Goal: Information Seeking & Learning: Compare options

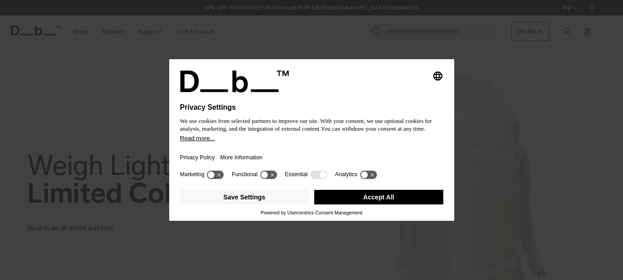
click at [343, 195] on button "Accept All" at bounding box center [378, 197] width 129 height 15
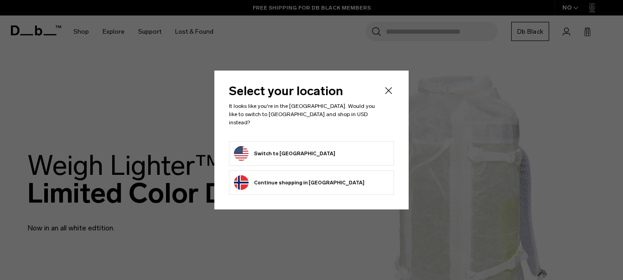
click at [302, 152] on button "Switch to United States" at bounding box center [284, 153] width 101 height 15
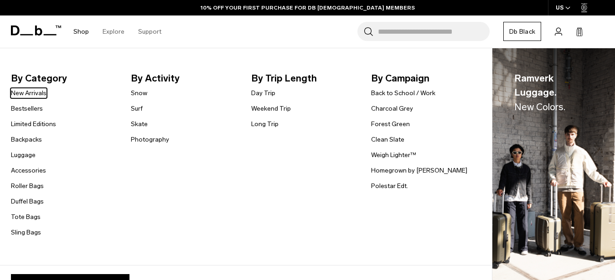
click at [80, 31] on link "Shop" at bounding box center [81, 32] width 16 height 32
click at [32, 202] on link "Duffel Bags" at bounding box center [27, 202] width 33 height 10
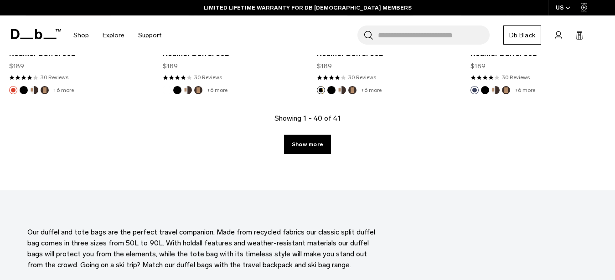
scroll to position [2558, 0]
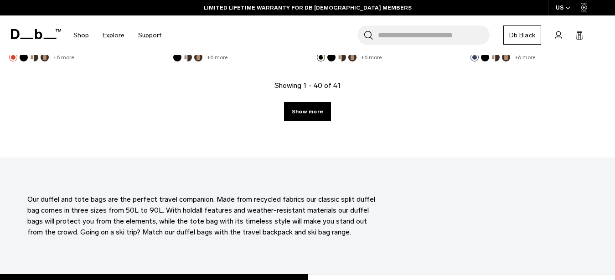
click at [313, 110] on link "Show more" at bounding box center [307, 111] width 47 height 19
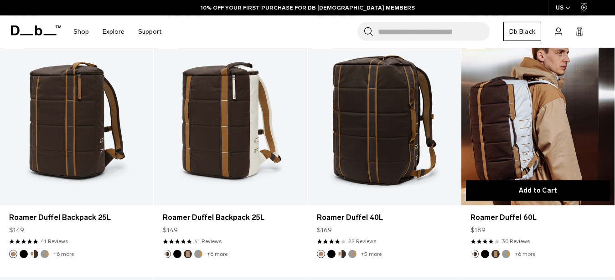
scroll to position [193, 0]
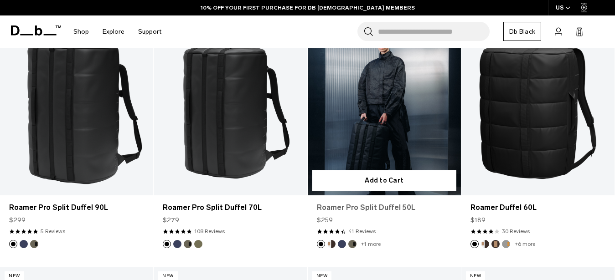
click at [378, 207] on link "Roamer Pro Split Duffel 50L" at bounding box center [384, 207] width 135 height 11
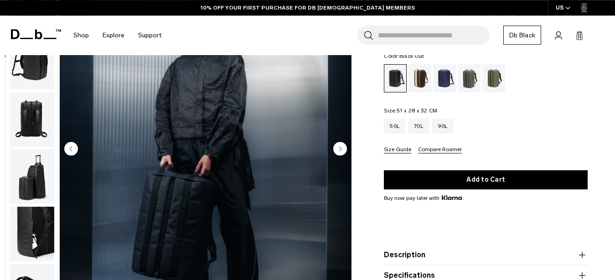
scroll to position [47, 0]
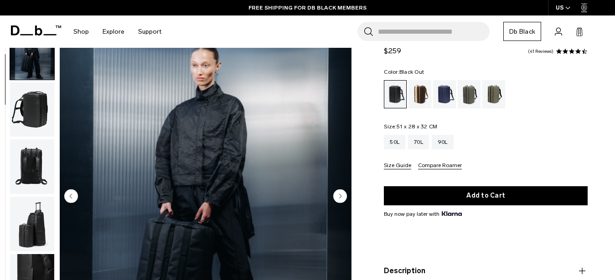
click at [26, 92] on img "button" at bounding box center [32, 110] width 44 height 55
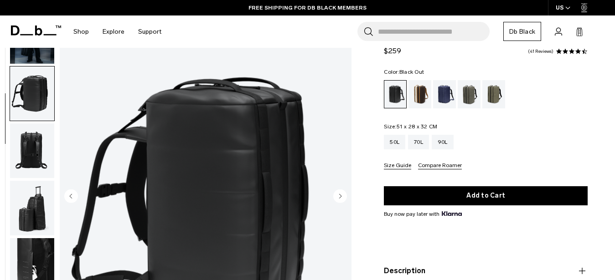
click at [37, 181] on img "button" at bounding box center [32, 208] width 44 height 55
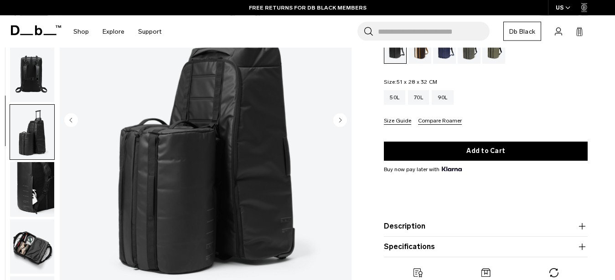
scroll to position [140, 0]
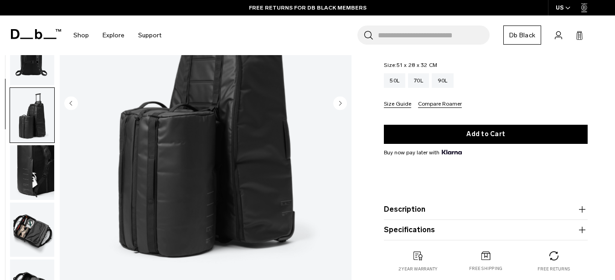
click at [27, 203] on img "button" at bounding box center [32, 230] width 44 height 55
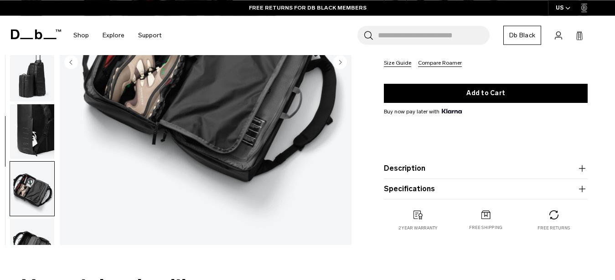
scroll to position [186, 0]
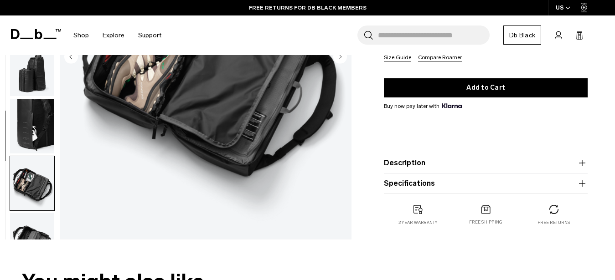
click at [23, 213] on img "button" at bounding box center [32, 240] width 44 height 55
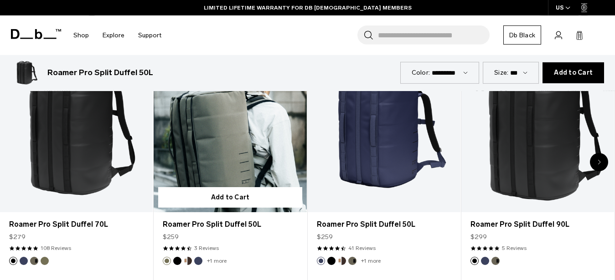
scroll to position [465, 0]
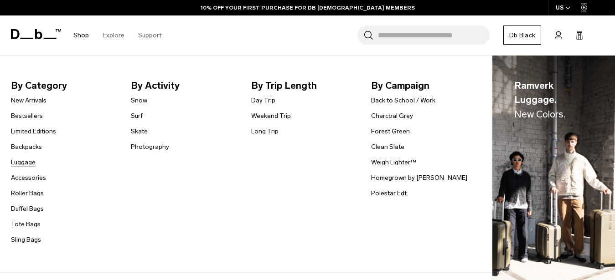
click at [26, 163] on link "Luggage" at bounding box center [23, 163] width 25 height 10
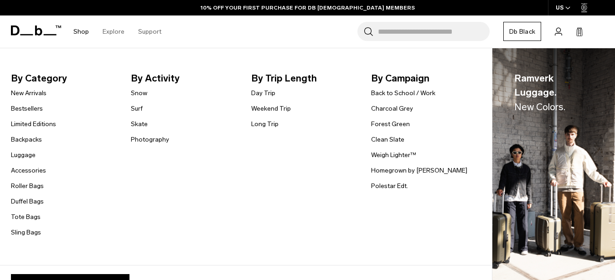
click at [86, 32] on link "Shop" at bounding box center [81, 32] width 16 height 32
click at [31, 215] on link "Tote Bags" at bounding box center [26, 217] width 30 height 10
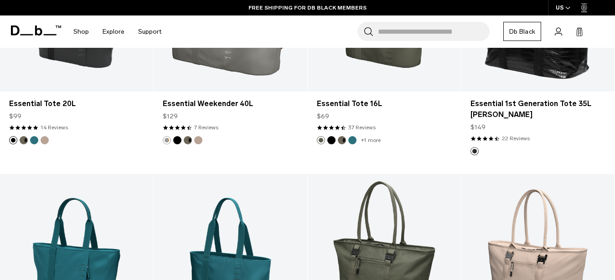
scroll to position [884, 0]
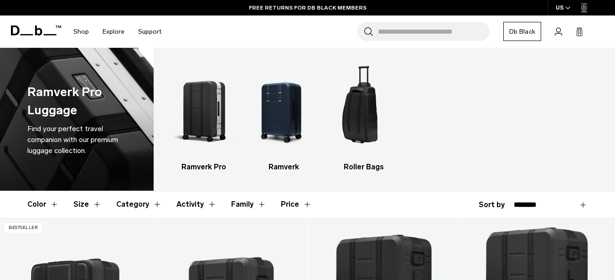
click at [456, 30] on input "Search for Bags, Luggage..." at bounding box center [434, 31] width 112 height 19
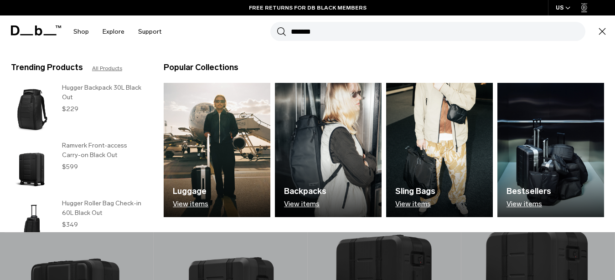
type input "*******"
click at [277, 26] on button "Search" at bounding box center [282, 31] width 10 height 10
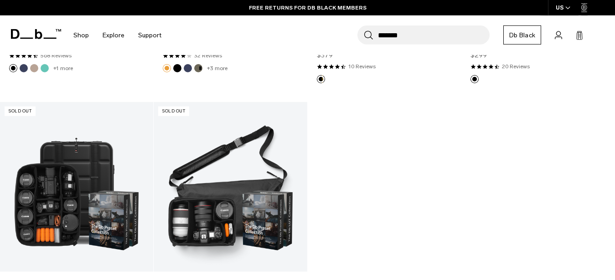
scroll to position [7721, 0]
